Goal: Task Accomplishment & Management: Manage account settings

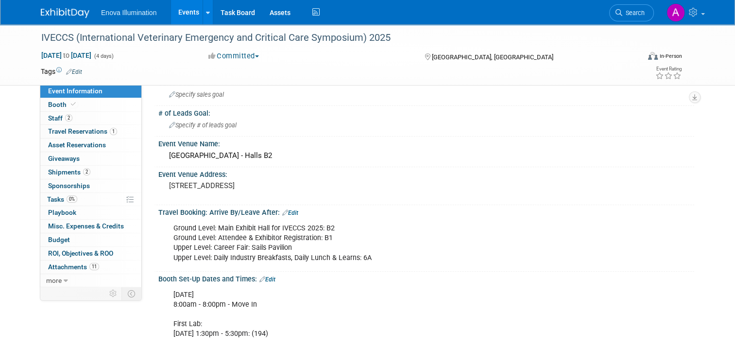
click at [59, 6] on link at bounding box center [71, 8] width 60 height 8
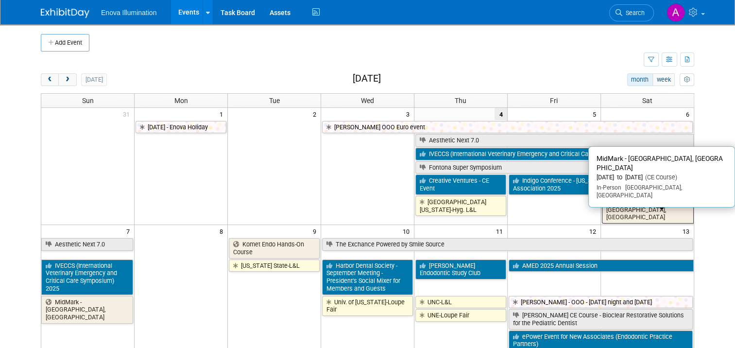
click at [655, 203] on link "MidMark - Beaverton, OR" at bounding box center [648, 210] width 92 height 28
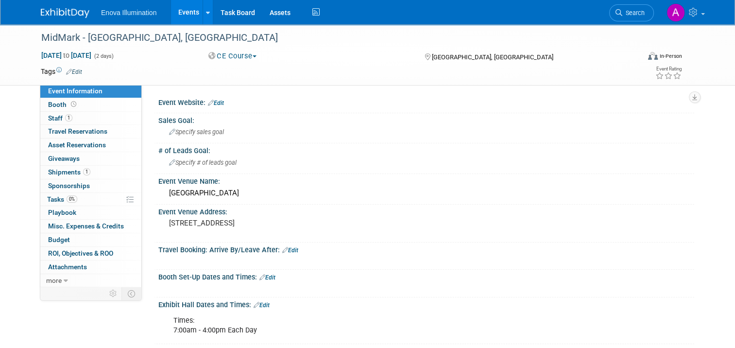
click at [56, 9] on img at bounding box center [65, 13] width 49 height 10
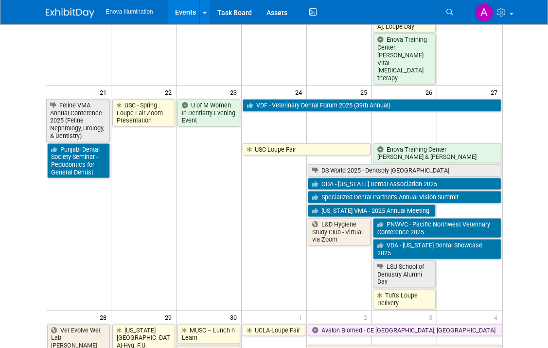
scroll to position [874, 0]
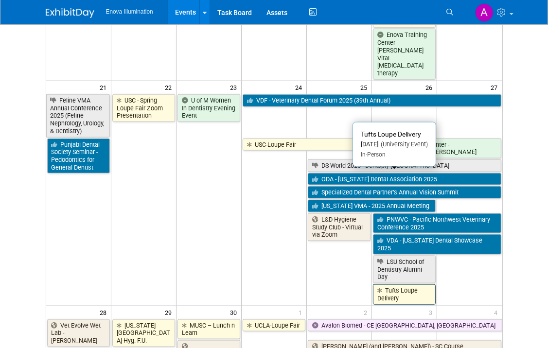
click at [411, 284] on link "Tufts Loupe Delivery" at bounding box center [404, 294] width 63 height 20
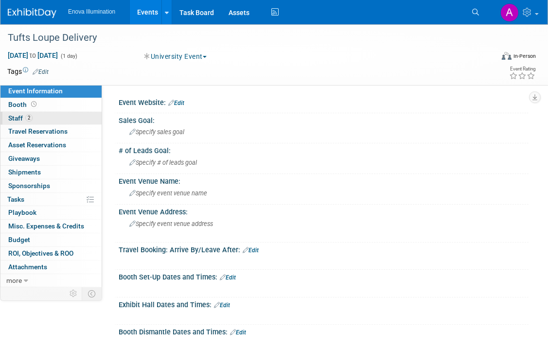
click at [51, 113] on link "2 Staff 2" at bounding box center [50, 118] width 101 height 13
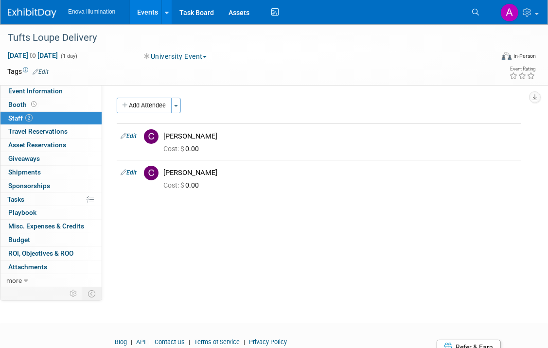
drag, startPoint x: 24, startPoint y: 8, endPoint x: 60, endPoint y: 22, distance: 38.8
click at [23, 8] on img at bounding box center [32, 13] width 49 height 10
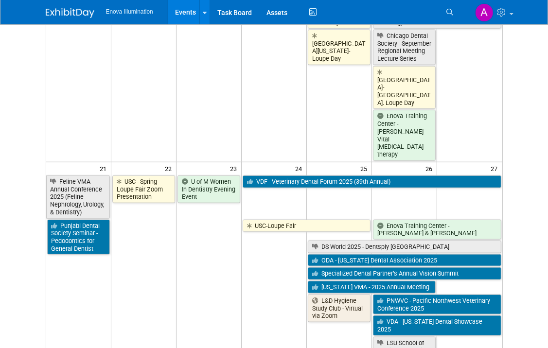
scroll to position [777, 0]
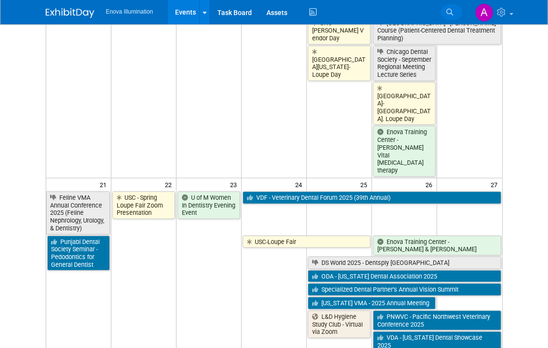
click at [449, 12] on icon at bounding box center [449, 12] width 7 height 7
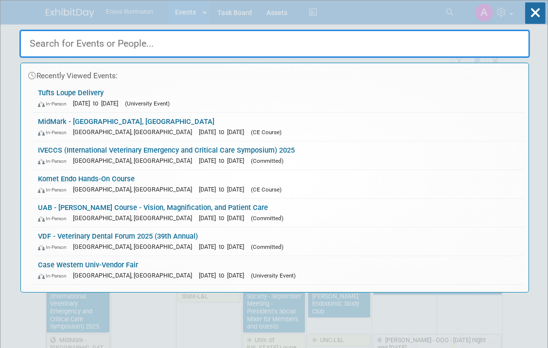
click at [302, 43] on input "text" at bounding box center [274, 44] width 510 height 28
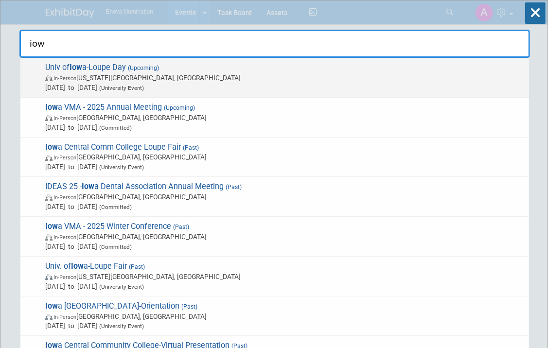
type input "iow"
click at [97, 69] on span "Univ of Iow a-Loupe Day (Upcoming) In-Person Iowa City, IA Sep 18, 2025 to Sep …" at bounding box center [282, 78] width 481 height 30
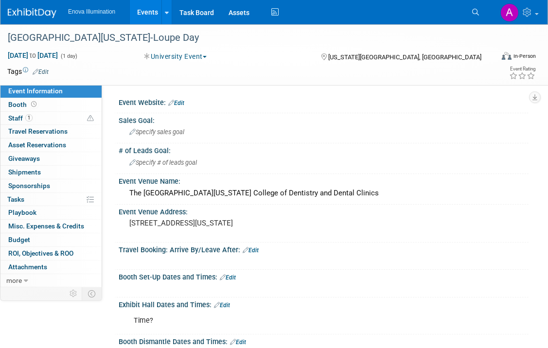
click at [41, 15] on img at bounding box center [32, 13] width 49 height 10
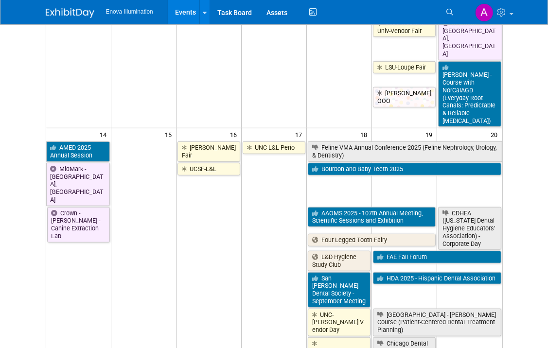
scroll to position [534, 0]
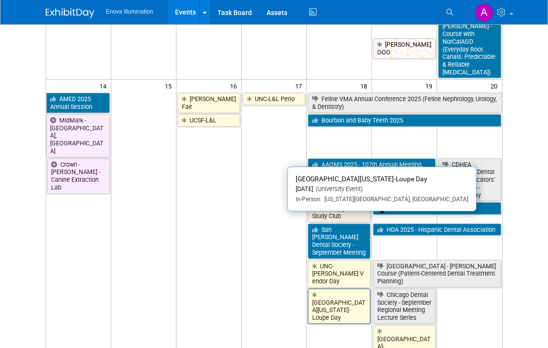
click at [338, 289] on link "[GEOGRAPHIC_DATA][US_STATE]-Loupe Day" at bounding box center [339, 306] width 63 height 35
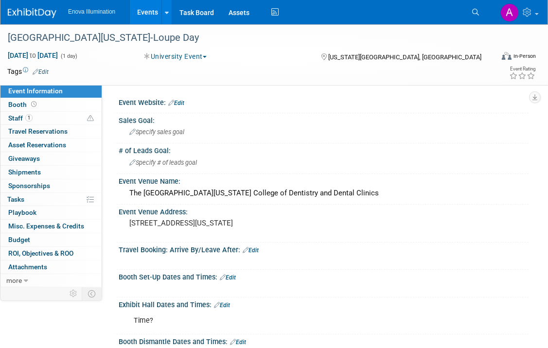
click at [27, 14] on img at bounding box center [32, 13] width 49 height 10
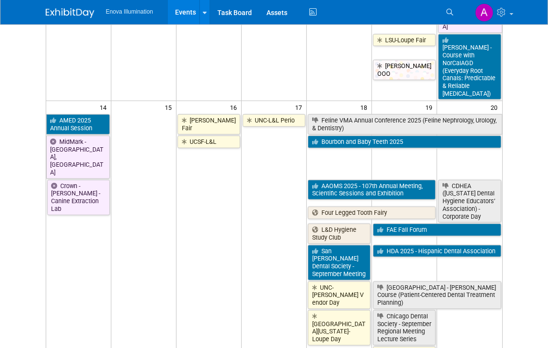
scroll to position [534, 0]
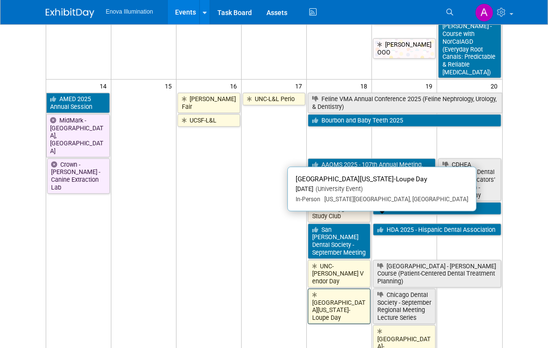
click at [351, 289] on link "[GEOGRAPHIC_DATA][US_STATE]-Loupe Day" at bounding box center [339, 306] width 63 height 35
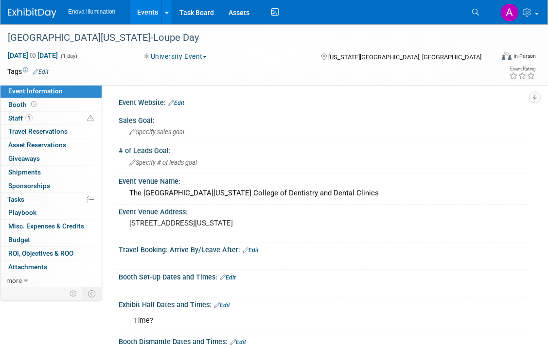
click at [35, 8] on img at bounding box center [32, 13] width 49 height 10
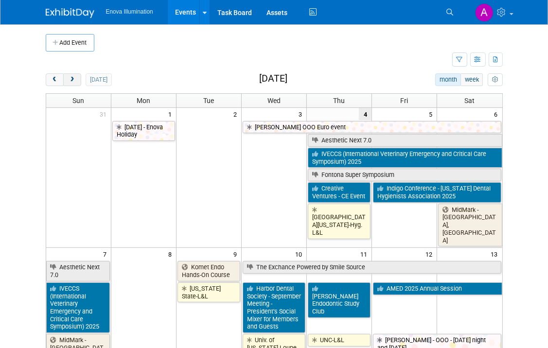
click at [74, 78] on span "next" at bounding box center [72, 80] width 7 height 6
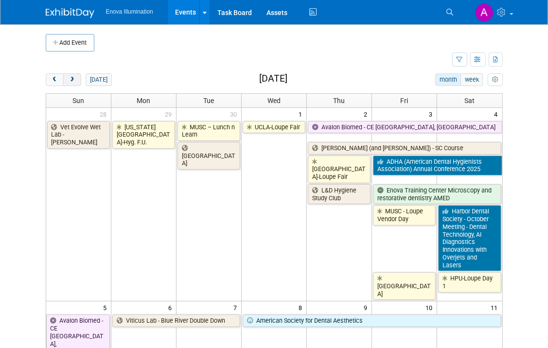
click at [69, 82] on span "next" at bounding box center [72, 80] width 7 height 6
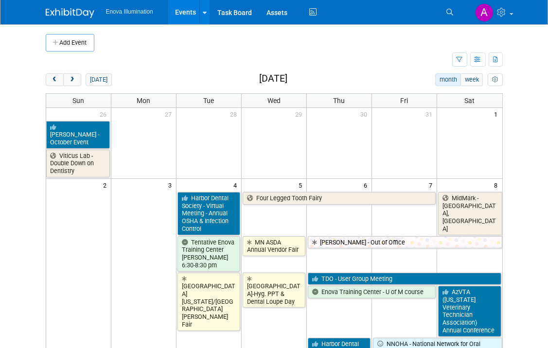
scroll to position [49, 0]
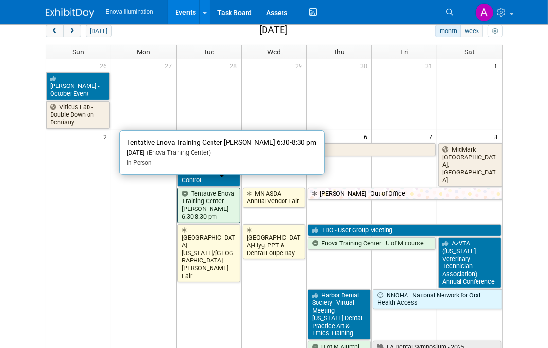
click at [208, 191] on link "Tentative Enova Training Center [PERSON_NAME] 6:30-8:30 pm" at bounding box center [208, 205] width 63 height 35
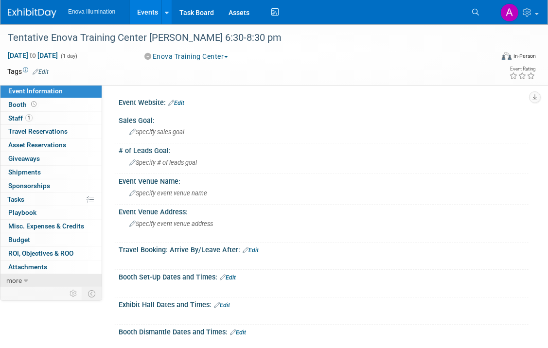
click at [24, 277] on icon at bounding box center [26, 280] width 4 height 7
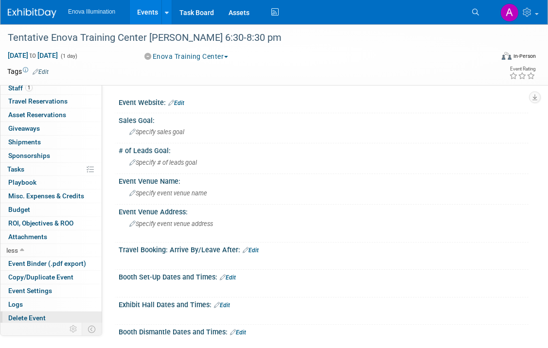
scroll to position [49, 0]
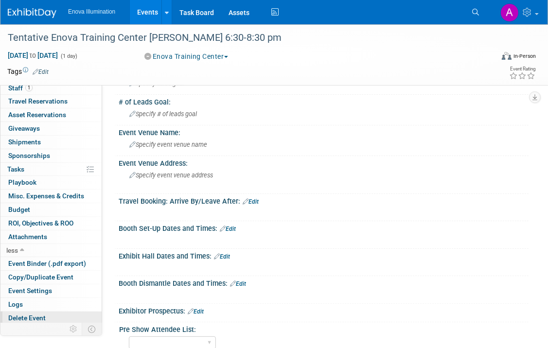
click at [41, 314] on span "Delete Event" at bounding box center [26, 318] width 37 height 8
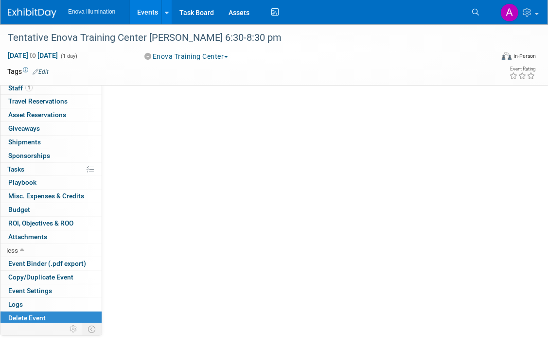
scroll to position [0, 0]
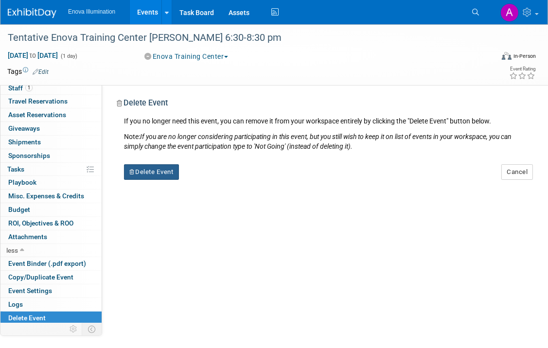
click at [172, 169] on button "Delete Event" at bounding box center [151, 172] width 55 height 16
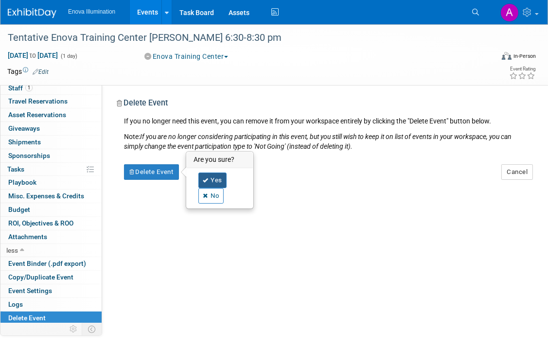
click at [213, 179] on link "Yes" at bounding box center [212, 180] width 28 height 16
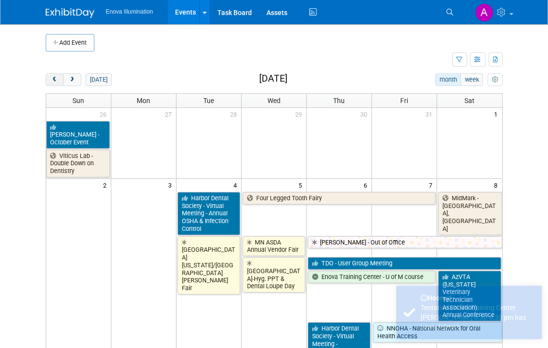
click at [54, 79] on span "prev" at bounding box center [54, 80] width 7 height 6
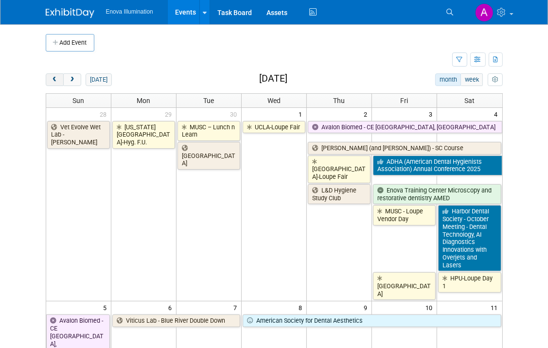
click at [54, 79] on span "prev" at bounding box center [54, 80] width 7 height 6
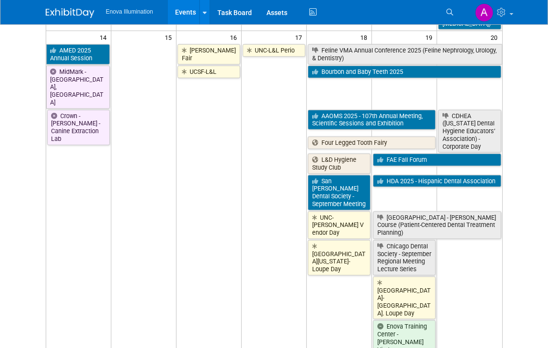
scroll to position [632, 0]
